Goal: Transaction & Acquisition: Purchase product/service

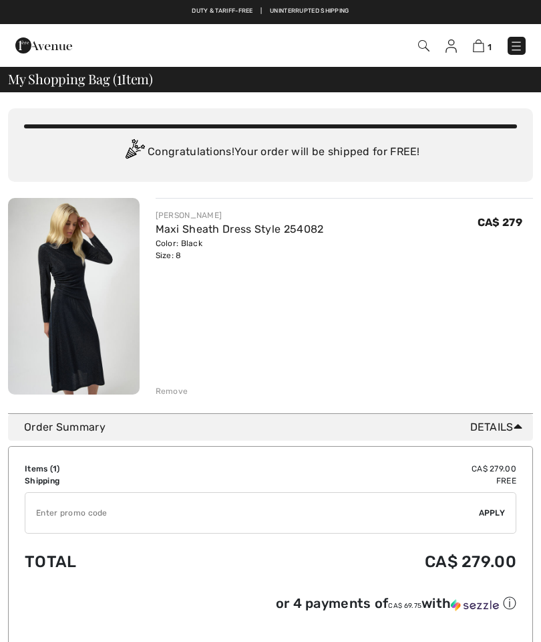
click at [84, 290] on img at bounding box center [74, 296] width 132 height 197
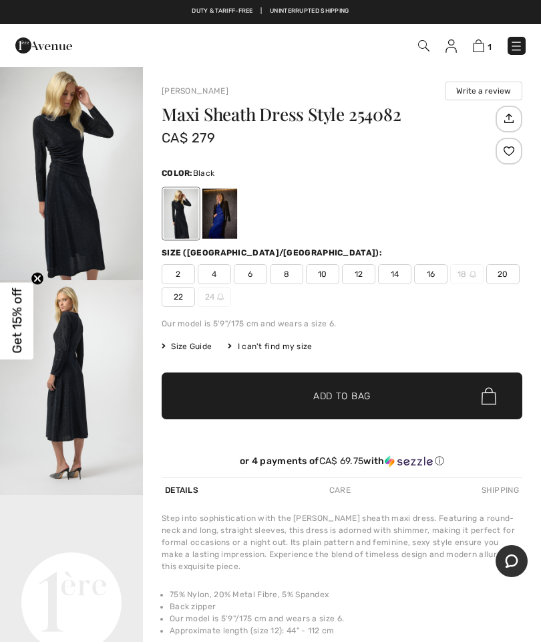
click at [101, 173] on img "1 / 2" at bounding box center [71, 173] width 143 height 215
click at [223, 207] on div at bounding box center [220, 214] width 35 height 50
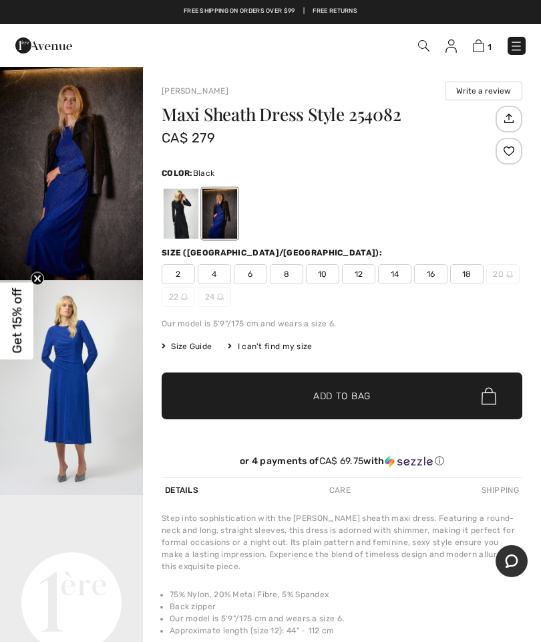
click at [178, 211] on div at bounding box center [181, 214] width 35 height 50
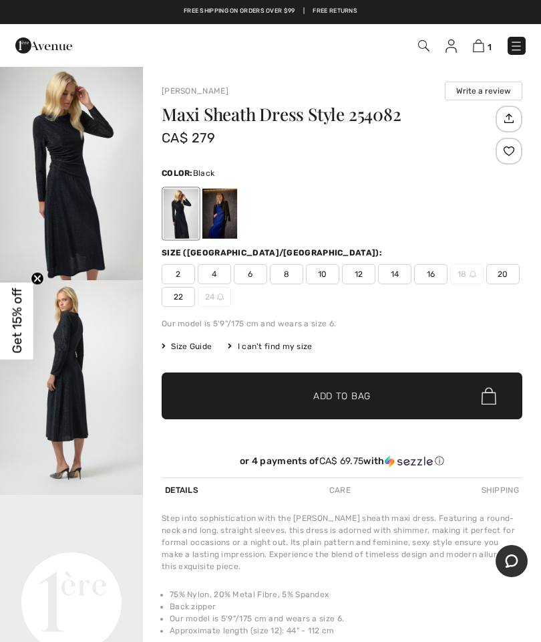
click at [64, 148] on img "1 / 2" at bounding box center [71, 173] width 143 height 215
click at [481, 42] on img at bounding box center [478, 45] width 11 height 13
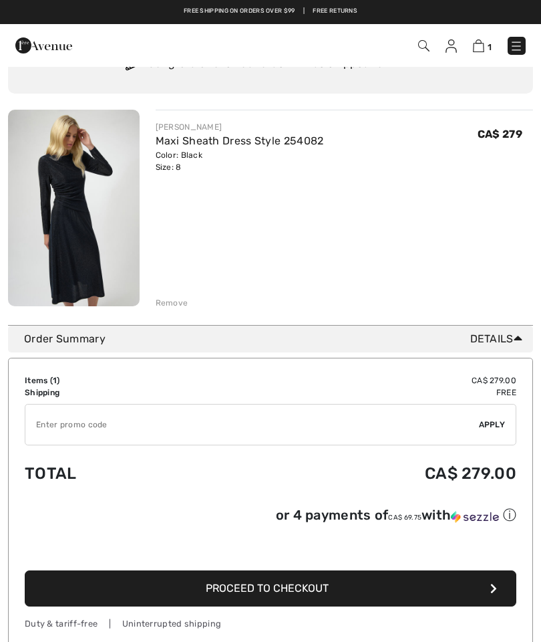
scroll to position [88, 0]
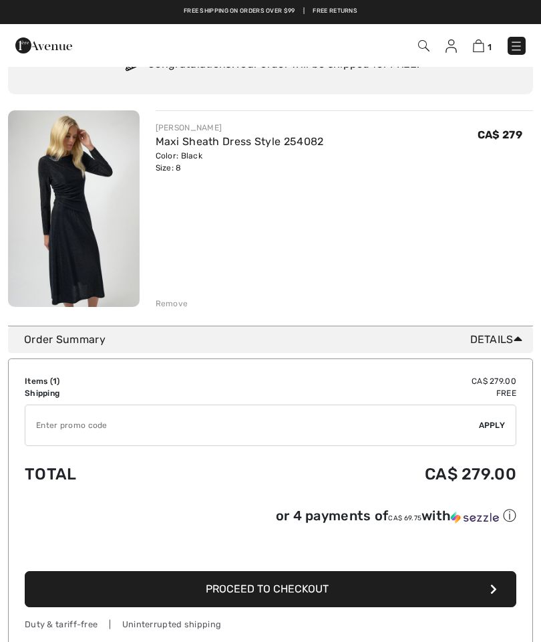
click at [175, 300] on div "Remove" at bounding box center [172, 303] width 33 height 12
